Goal: Contribute content: Contribute content

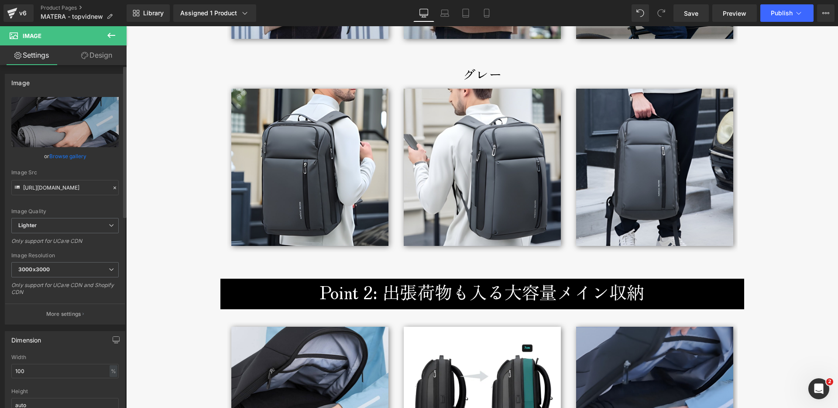
scroll to position [1424, 0]
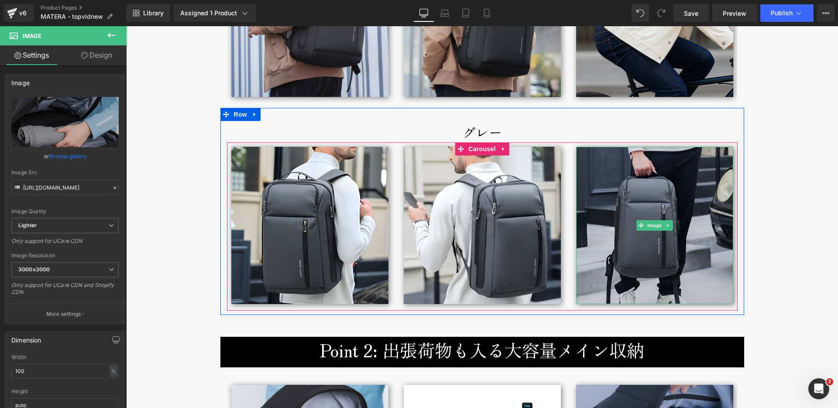
click at [633, 198] on img at bounding box center [654, 225] width 157 height 157
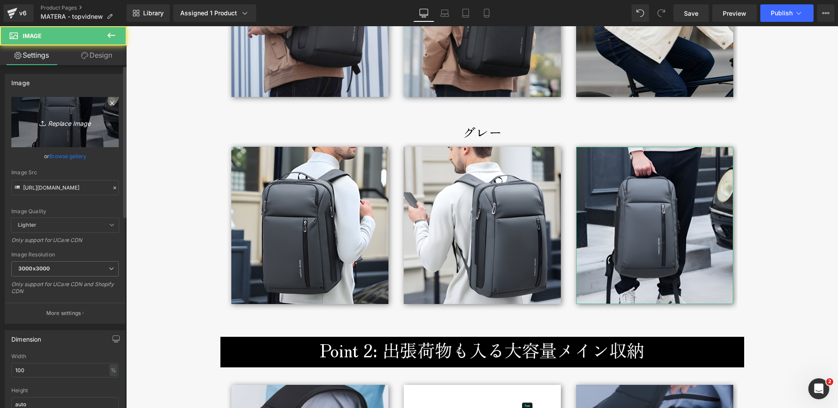
click at [52, 122] on icon "Replace Image" at bounding box center [65, 122] width 70 height 11
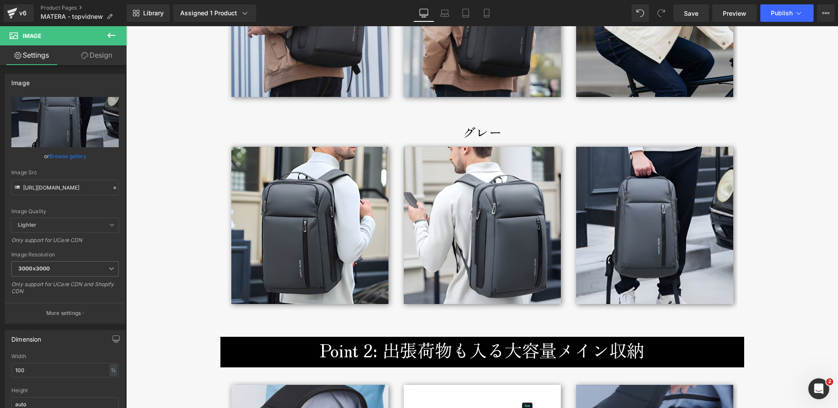
type input "C:\fakepath\matera-broderik-lifestylegray1-800x1000.jpg"
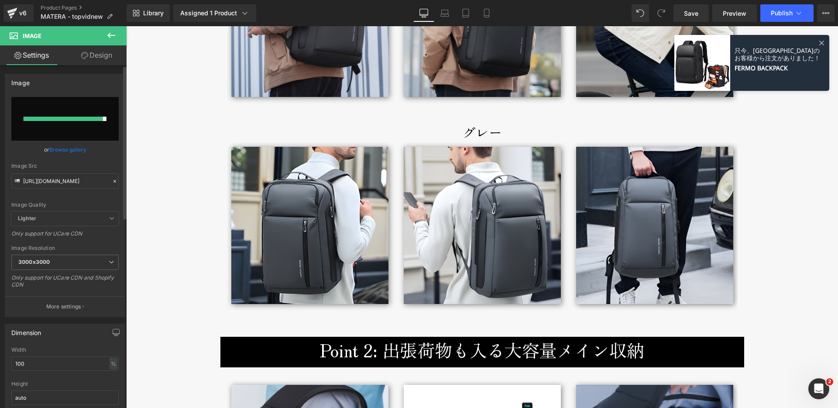
type input "[URL][DOMAIN_NAME]"
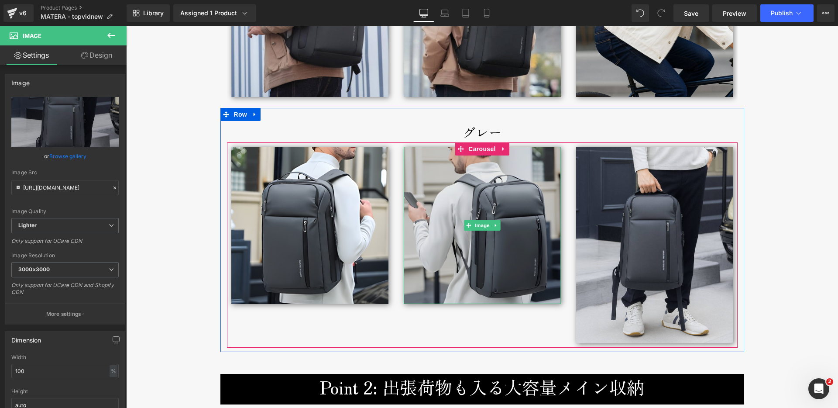
click at [440, 168] on img at bounding box center [482, 225] width 157 height 157
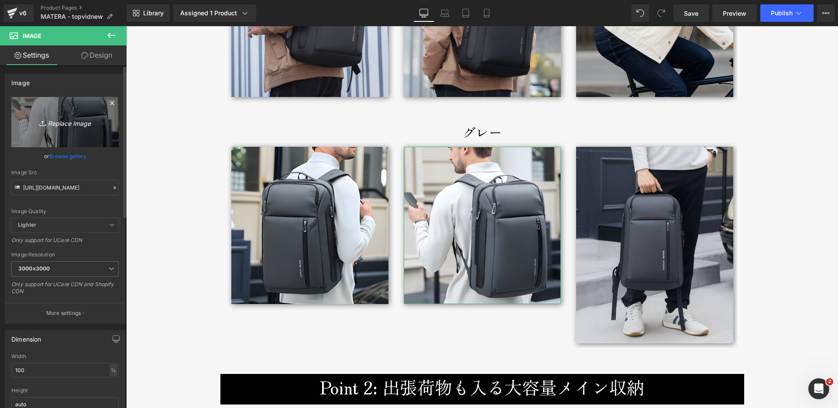
click at [70, 125] on icon "Replace Image" at bounding box center [65, 122] width 70 height 11
type input "C:\fakepath\matera-broderik-lifestylegray2-800x1000.jpg"
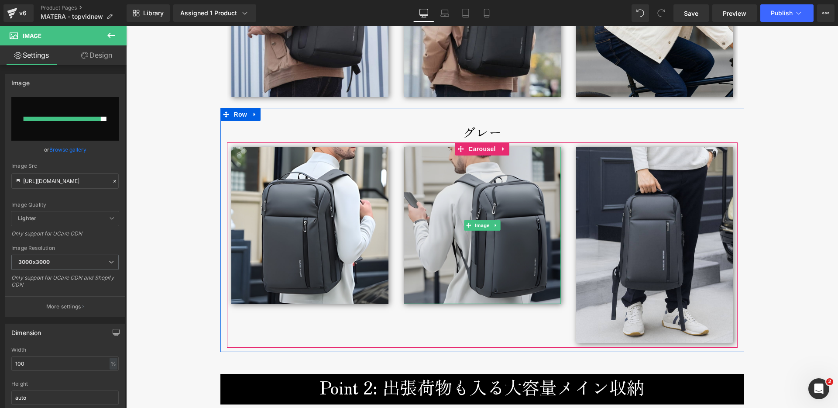
type input "[URL][DOMAIN_NAME]"
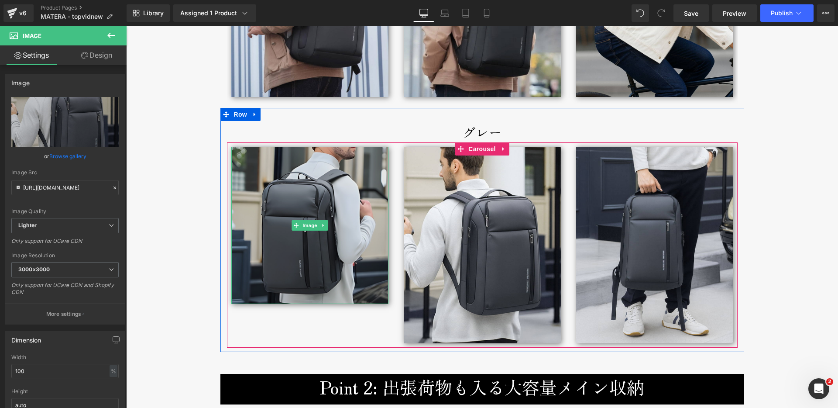
click at [277, 269] on img at bounding box center [309, 225] width 157 height 157
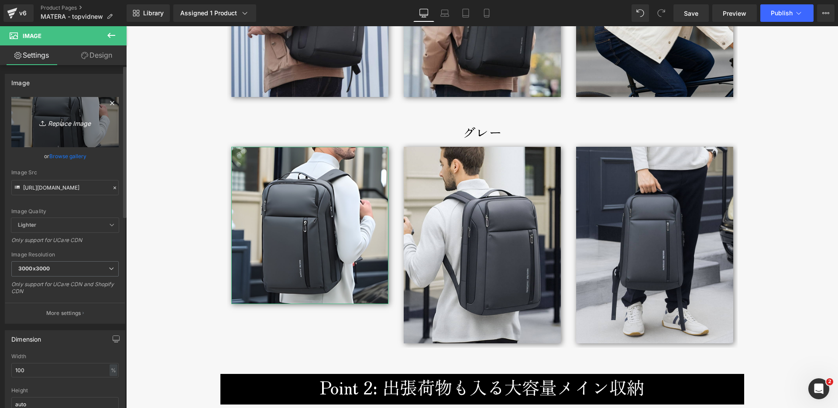
click at [71, 126] on icon "Replace Image" at bounding box center [65, 122] width 70 height 11
type input "C:\fakepath\matera-broderik-lifestylegray3-800x1000.jpg"
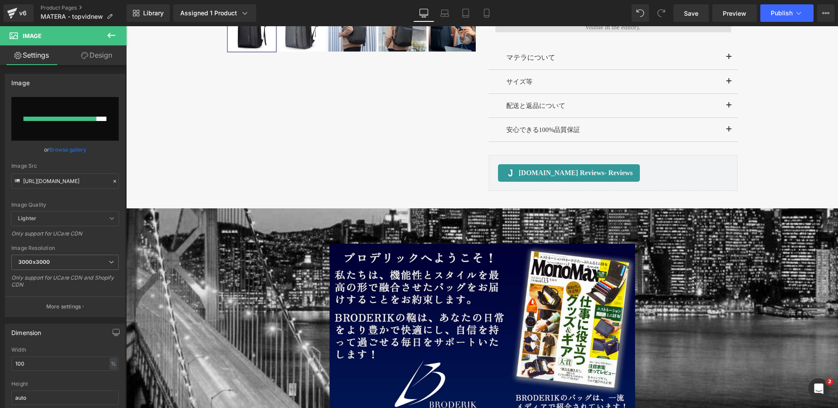
scroll to position [843, 0]
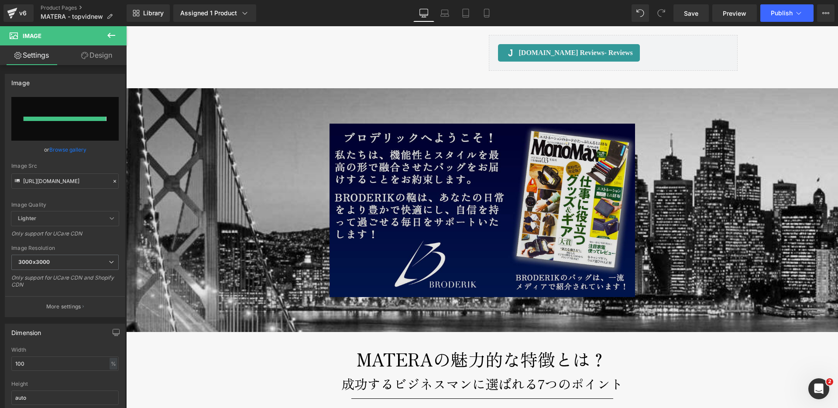
type input "[URL][DOMAIN_NAME]"
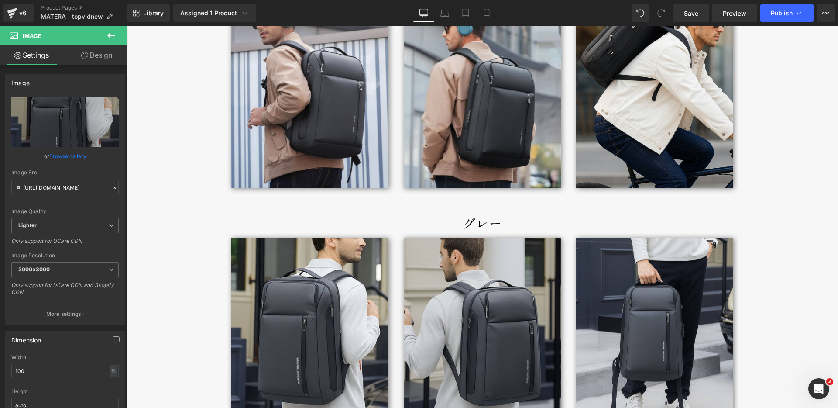
scroll to position [1418, 0]
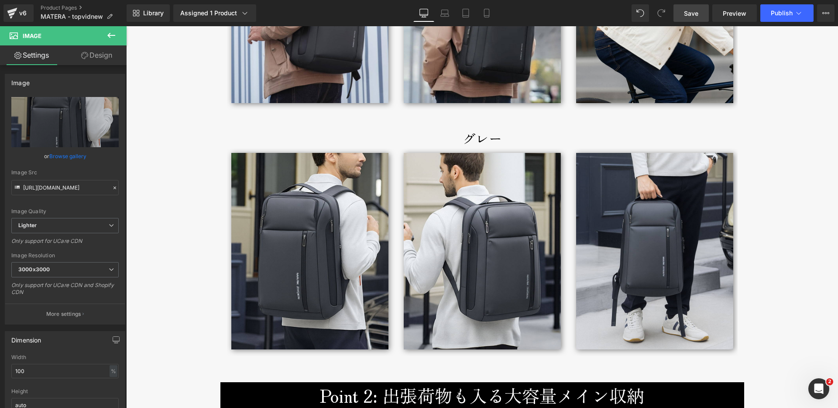
click at [691, 13] on span "Save" at bounding box center [691, 13] width 14 height 9
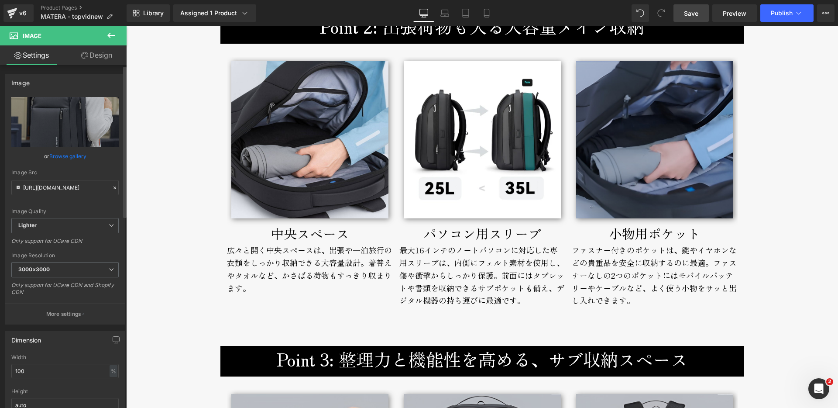
scroll to position [1721, 0]
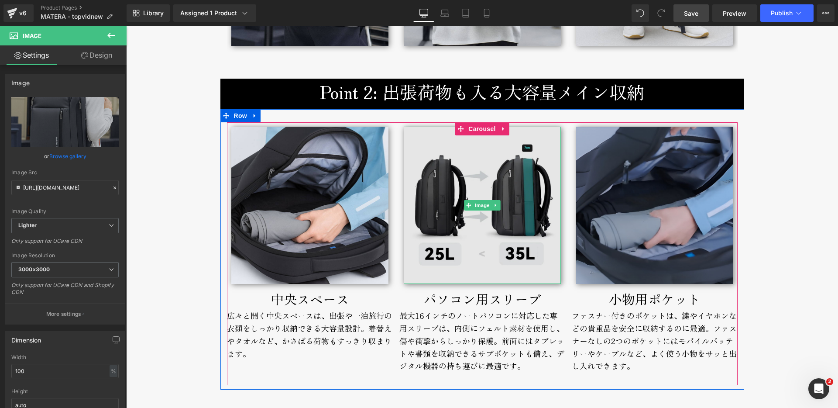
click at [472, 240] on img at bounding box center [482, 205] width 157 height 157
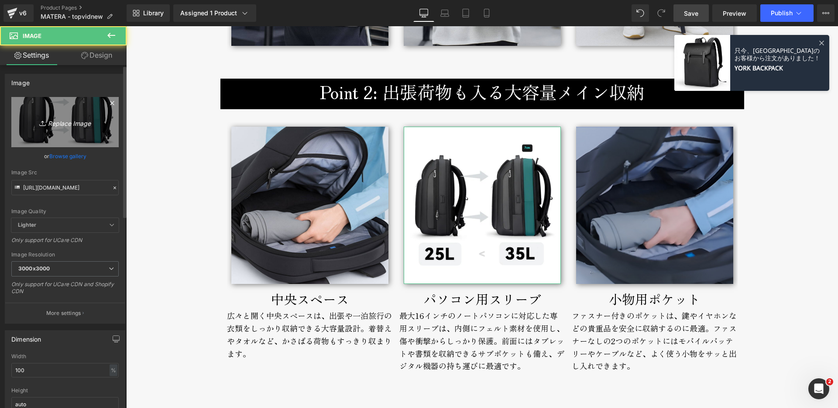
click at [61, 123] on icon "Replace Image" at bounding box center [65, 122] width 70 height 11
type input "C:\fakepath\matera-broderik-laptop-800px.jpg"
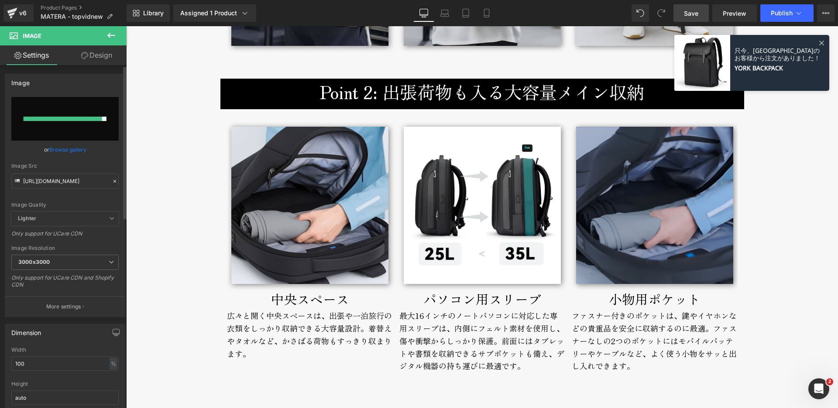
type input "[URL][DOMAIN_NAME]"
